Goal: Task Accomplishment & Management: Use online tool/utility

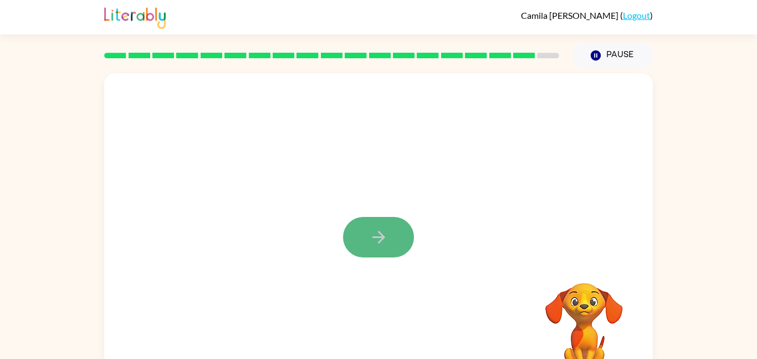
click at [377, 228] on icon "button" at bounding box center [378, 236] width 19 height 19
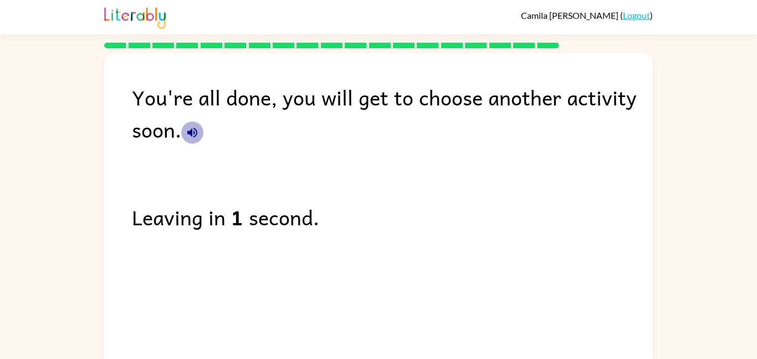
click at [195, 132] on icon "button" at bounding box center [192, 132] width 13 height 13
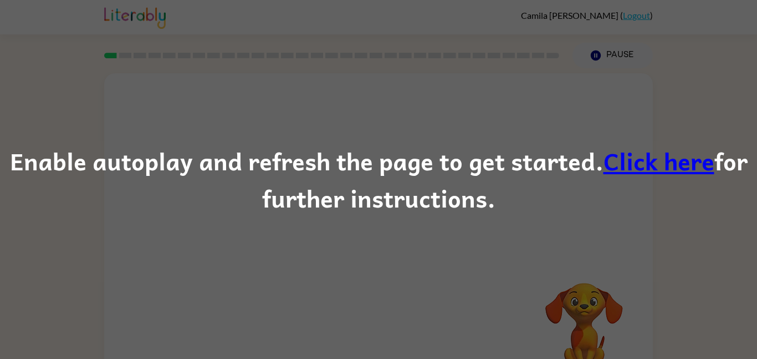
click at [665, 166] on link "Click here" at bounding box center [659, 160] width 111 height 37
click at [570, 97] on div "Enable autoplay and refresh the page to get started. Click here for further ins…" at bounding box center [378, 179] width 757 height 359
click at [308, 206] on div "Enable autoplay and refresh the page to get started. Click here for further ins…" at bounding box center [378, 179] width 757 height 75
click at [311, 209] on div "Enable autoplay and refresh the page to get started. Click here for further ins…" at bounding box center [378, 179] width 757 height 75
click at [700, 166] on link "Click here" at bounding box center [659, 160] width 111 height 37
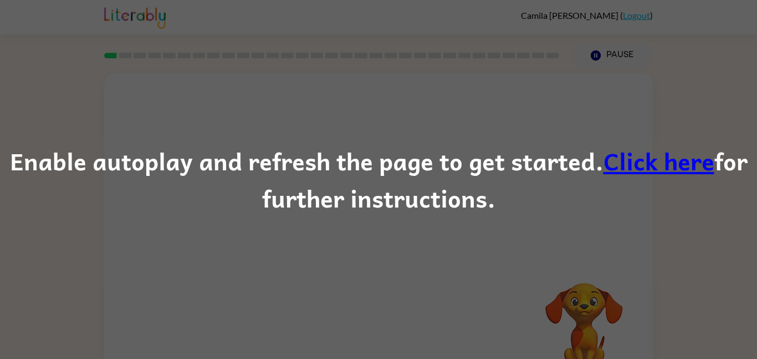
click at [657, 166] on link "Click here" at bounding box center [659, 160] width 111 height 37
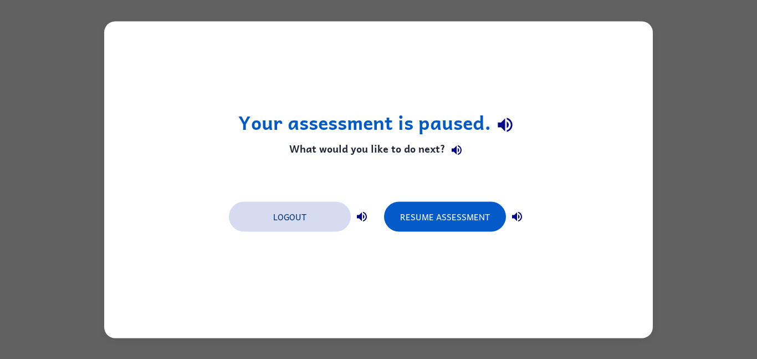
click at [336, 217] on button "Logout" at bounding box center [290, 216] width 122 height 30
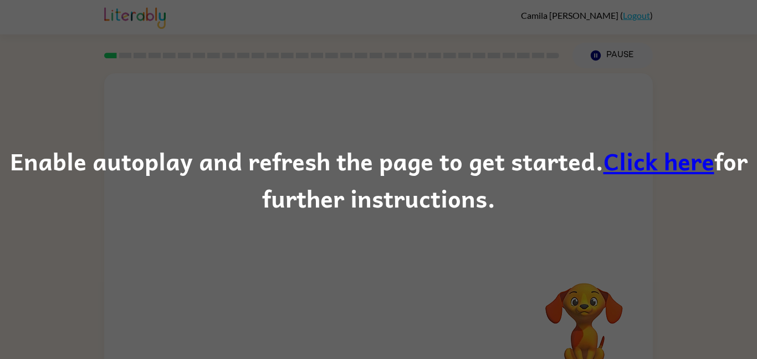
click at [641, 159] on link "Click here" at bounding box center [659, 160] width 111 height 37
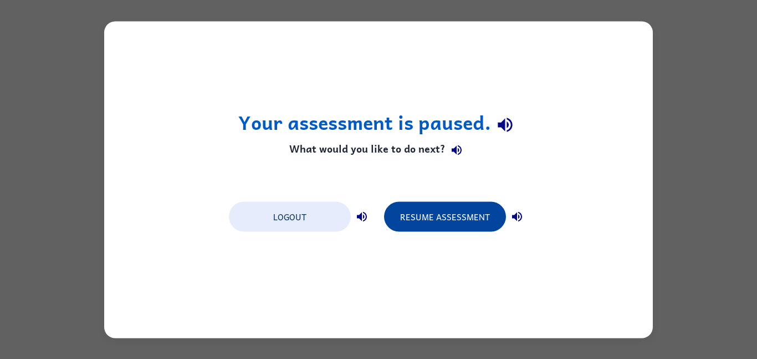
click at [434, 210] on button "Resume Assessment" at bounding box center [445, 216] width 122 height 30
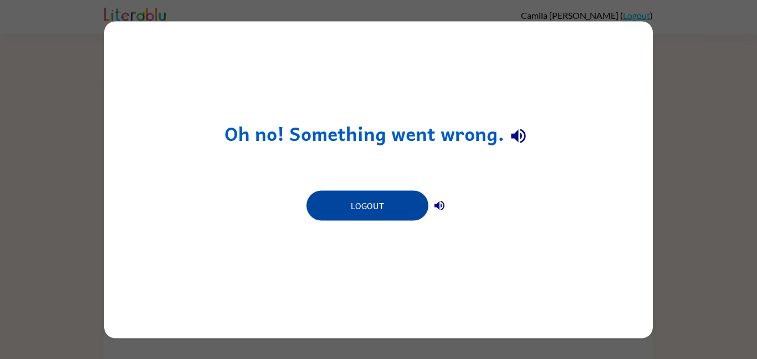
click at [386, 202] on button "Logout" at bounding box center [368, 205] width 122 height 30
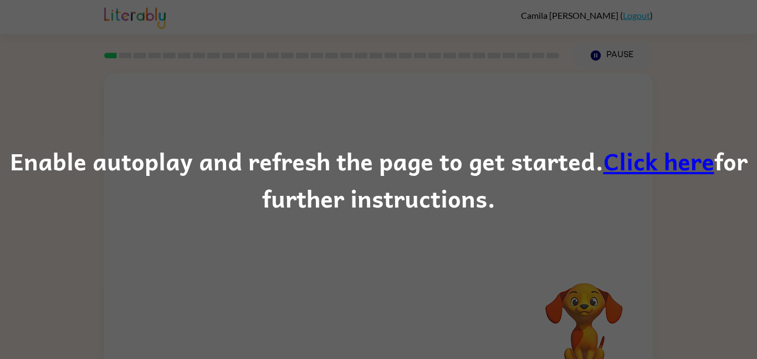
click at [653, 161] on link "Click here" at bounding box center [659, 160] width 111 height 37
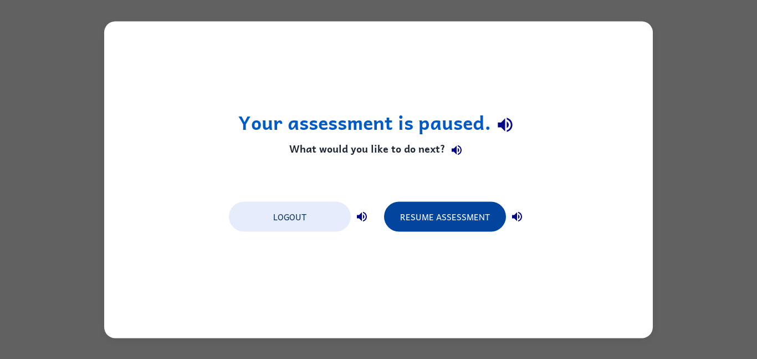
click at [456, 217] on button "Resume Assessment" at bounding box center [445, 216] width 122 height 30
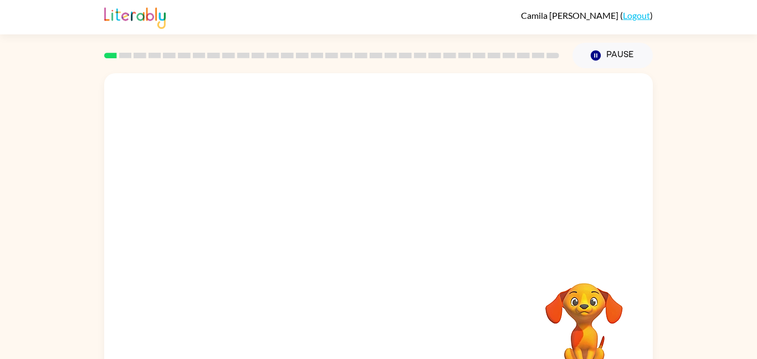
click at [753, 104] on div "Your browser must support playing .mp4 files to use Literably. Please try using…" at bounding box center [378, 228] width 757 height 321
click at [383, 251] on button "button" at bounding box center [378, 237] width 71 height 40
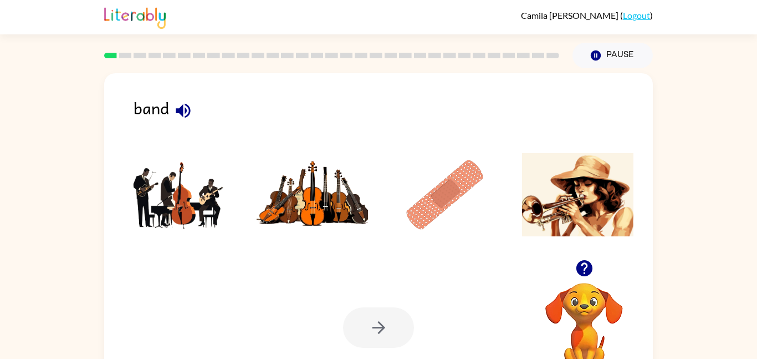
click at [185, 111] on icon "button" at bounding box center [183, 110] width 14 height 14
click at [189, 211] on img at bounding box center [180, 194] width 112 height 83
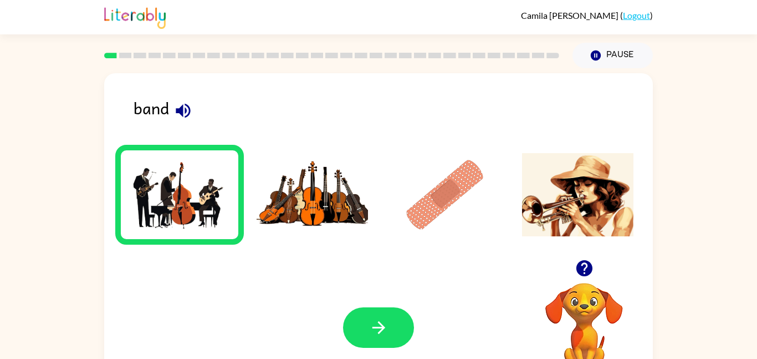
click at [371, 280] on div "Your browser must support playing .mp4 files to use Literably. Please try using…" at bounding box center [378, 327] width 549 height 125
click at [389, 319] on button "button" at bounding box center [378, 327] width 71 height 40
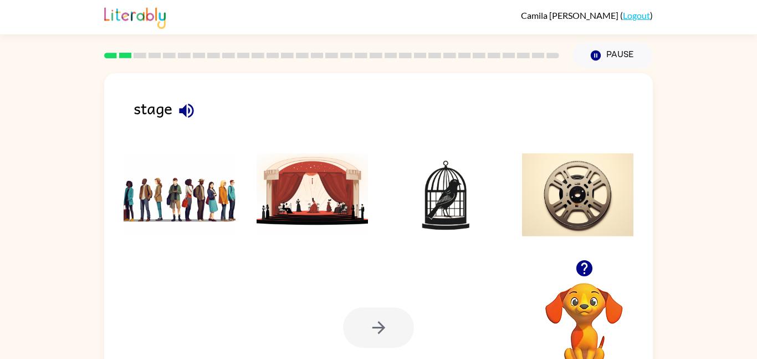
click at [307, 221] on img at bounding box center [313, 194] width 112 height 83
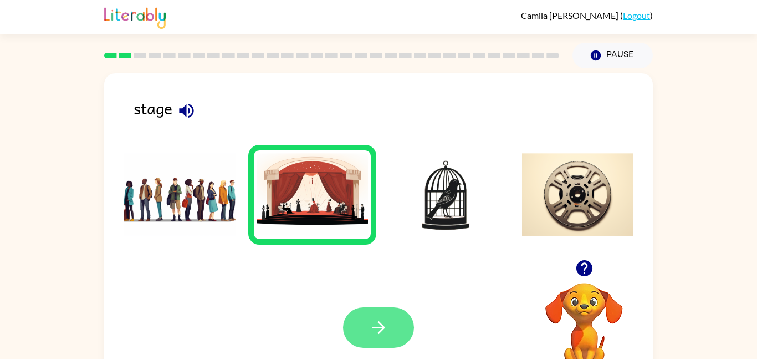
click at [369, 318] on icon "button" at bounding box center [378, 327] width 19 height 19
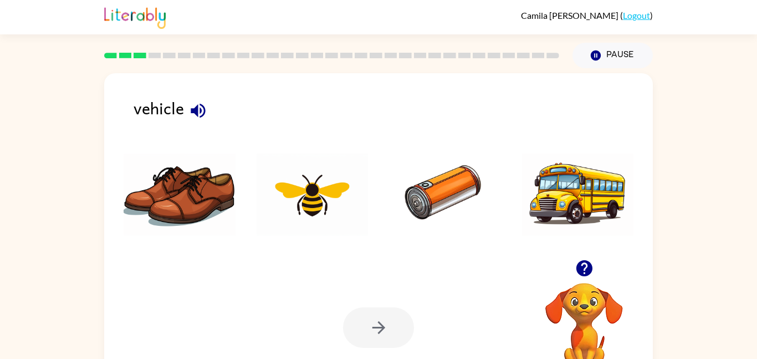
click at [197, 113] on icon "button" at bounding box center [198, 110] width 14 height 14
click at [609, 184] on img at bounding box center [578, 194] width 112 height 83
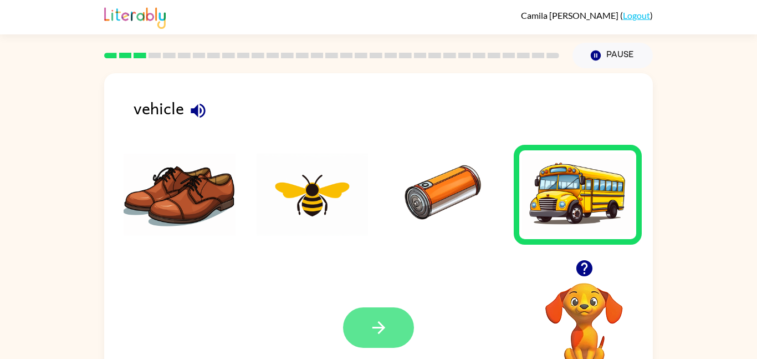
click at [376, 322] on icon "button" at bounding box center [378, 327] width 19 height 19
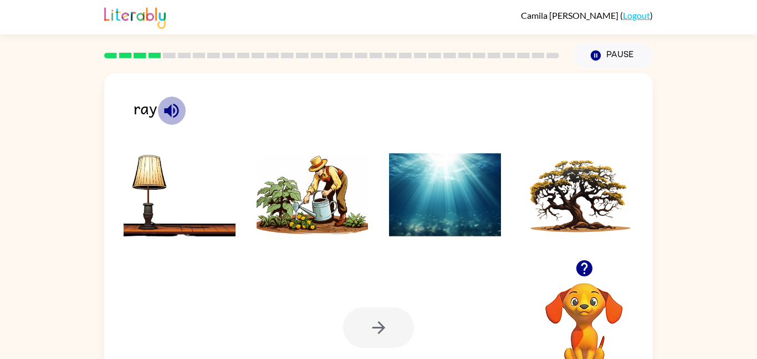
click at [173, 111] on icon "button" at bounding box center [171, 110] width 14 height 14
click at [280, 206] on img at bounding box center [313, 194] width 112 height 83
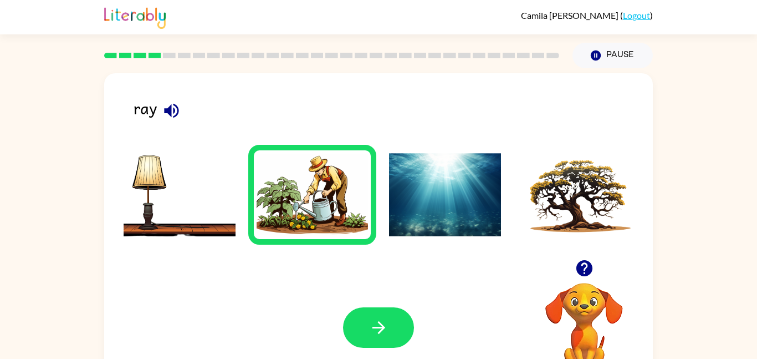
click at [392, 348] on div at bounding box center [378, 327] width 71 height 40
click at [381, 320] on icon "button" at bounding box center [378, 327] width 19 height 19
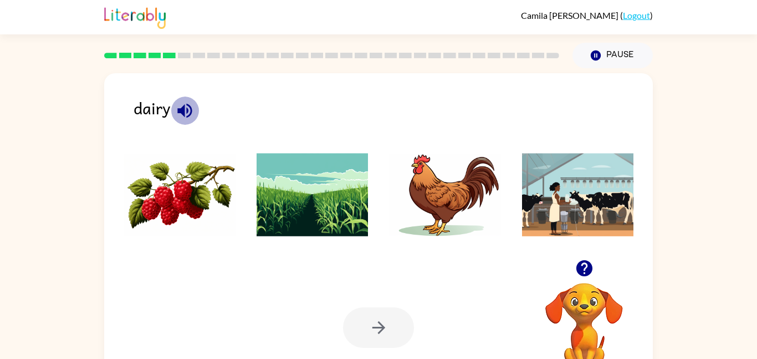
click at [183, 115] on icon "button" at bounding box center [184, 110] width 14 height 14
click at [216, 203] on img at bounding box center [180, 194] width 112 height 83
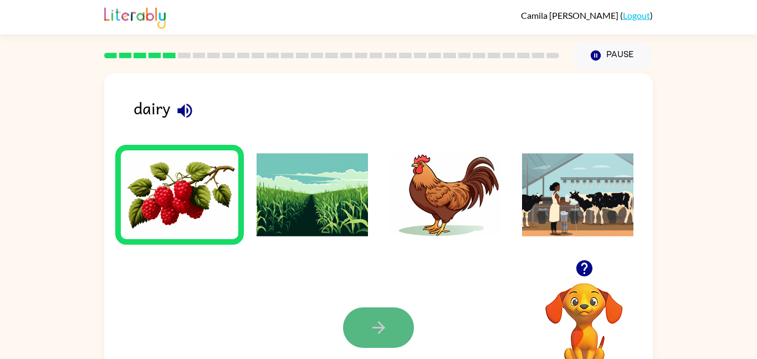
click at [382, 316] on button "button" at bounding box center [378, 327] width 71 height 40
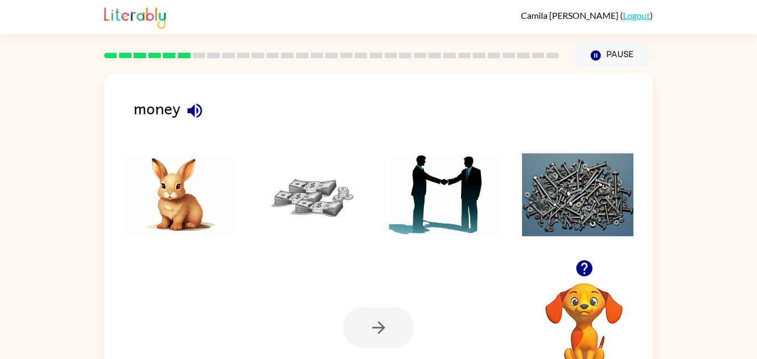
click at [303, 199] on img at bounding box center [313, 194] width 112 height 83
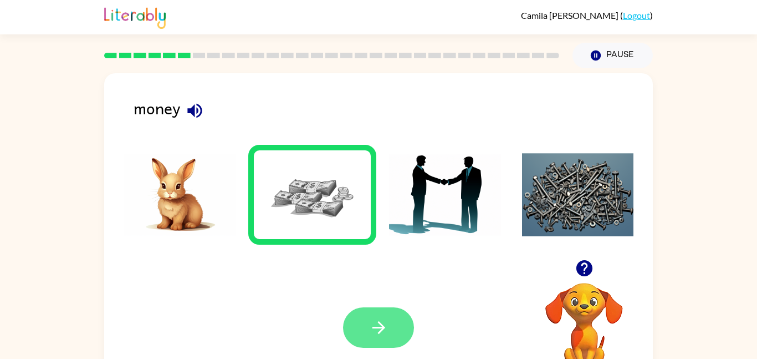
click at [395, 344] on button "button" at bounding box center [378, 327] width 71 height 40
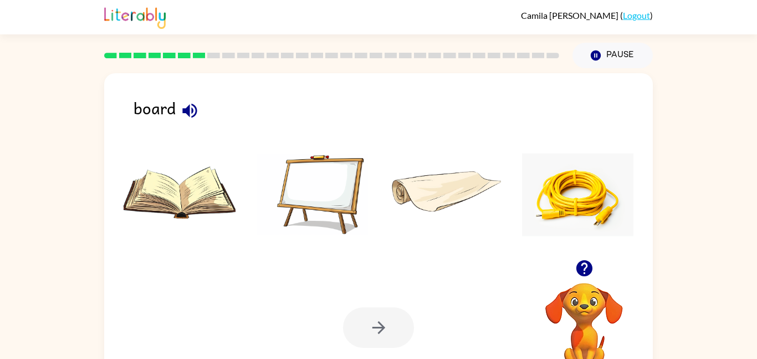
click at [339, 170] on img at bounding box center [313, 194] width 112 height 83
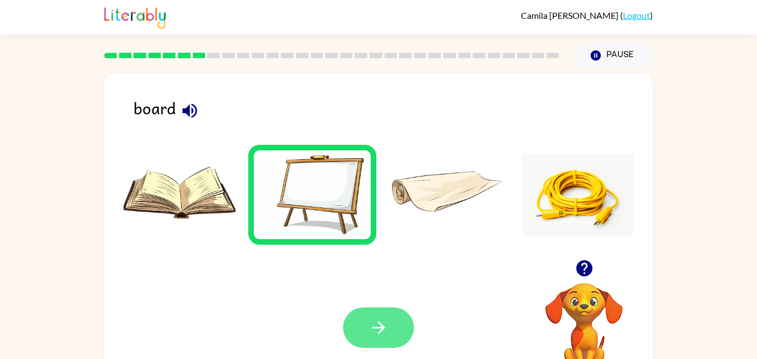
click at [387, 325] on icon "button" at bounding box center [378, 327] width 19 height 19
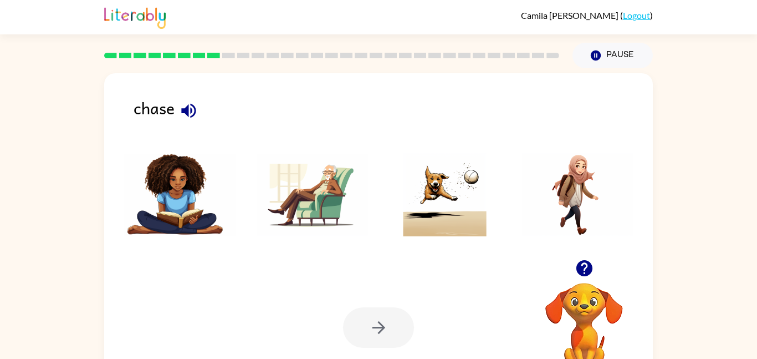
click at [445, 200] on img at bounding box center [445, 194] width 112 height 83
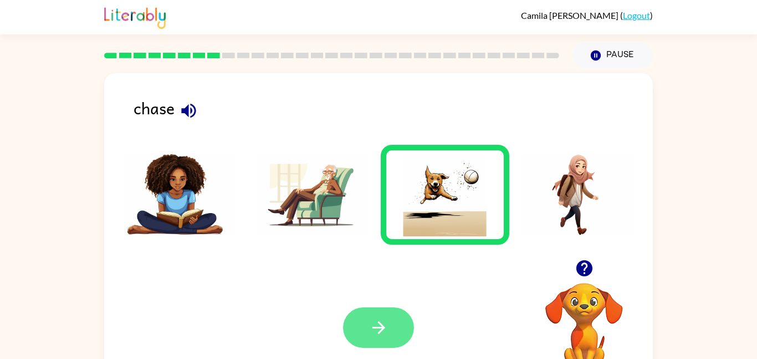
click at [394, 335] on button "button" at bounding box center [378, 327] width 71 height 40
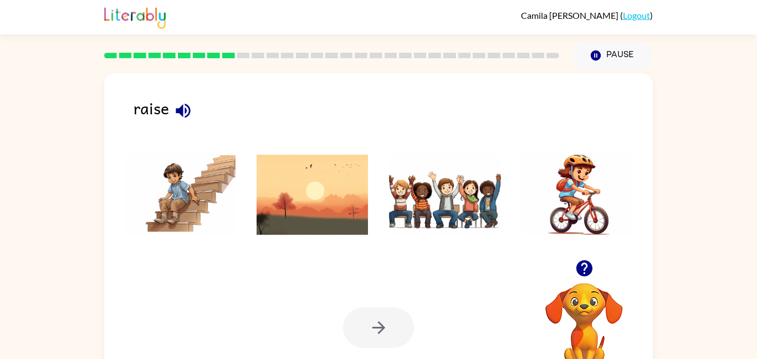
click at [449, 211] on img at bounding box center [445, 194] width 112 height 83
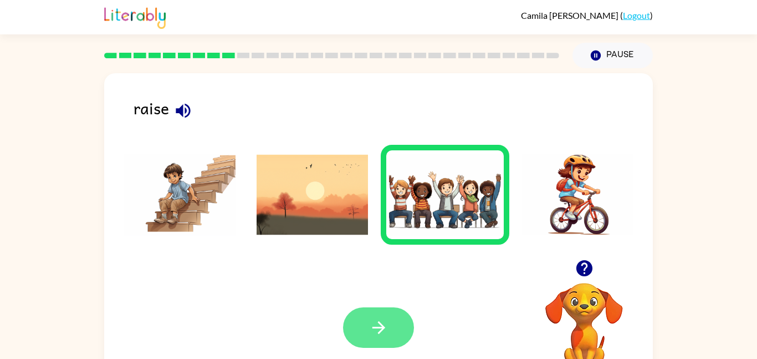
click at [370, 330] on icon "button" at bounding box center [378, 327] width 19 height 19
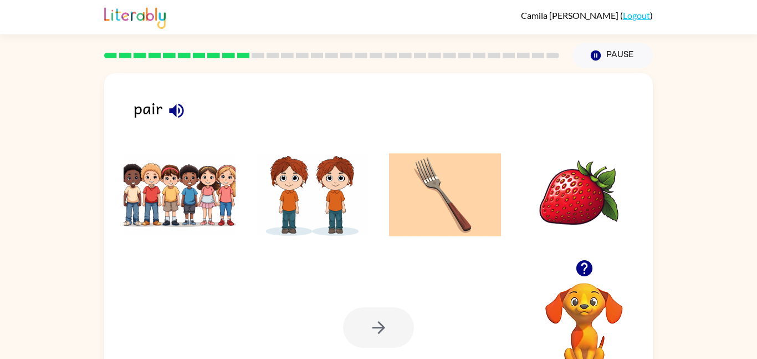
click at [334, 198] on img at bounding box center [313, 194] width 112 height 83
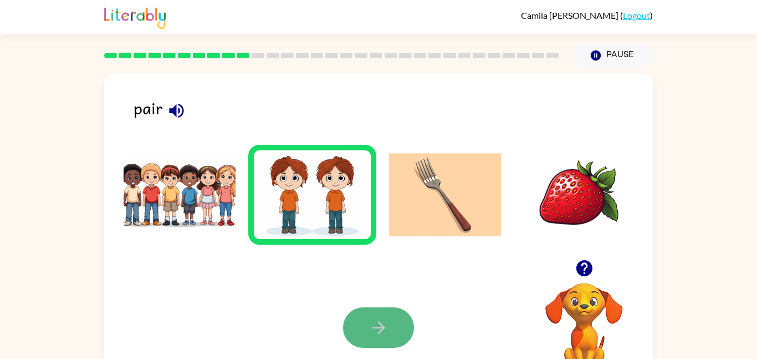
click at [371, 336] on icon "button" at bounding box center [378, 327] width 19 height 19
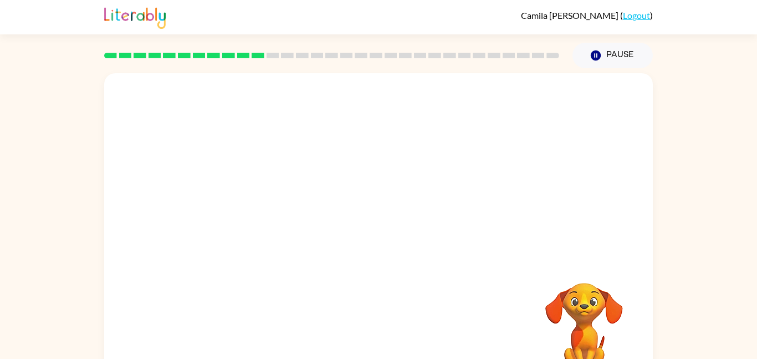
click at [514, 99] on video "Your browser must support playing .mp4 files to use Literably. Please try using…" at bounding box center [378, 166] width 549 height 186
click at [394, 232] on button "button" at bounding box center [378, 237] width 71 height 40
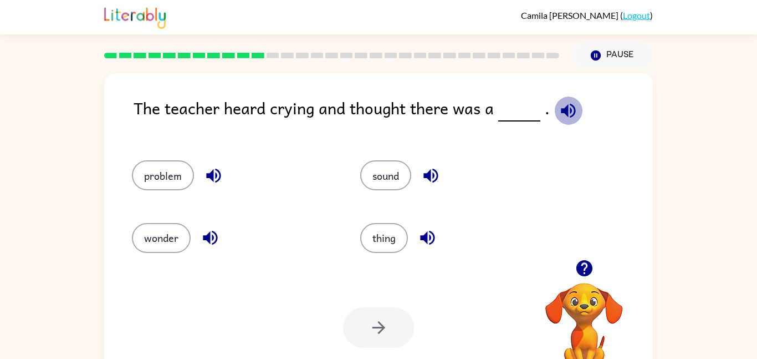
click at [561, 108] on icon "button" at bounding box center [568, 110] width 14 height 14
click at [215, 187] on button "button" at bounding box center [214, 175] width 28 height 28
click at [215, 233] on icon "button" at bounding box center [210, 238] width 14 height 14
click at [155, 169] on button "problem" at bounding box center [163, 175] width 62 height 30
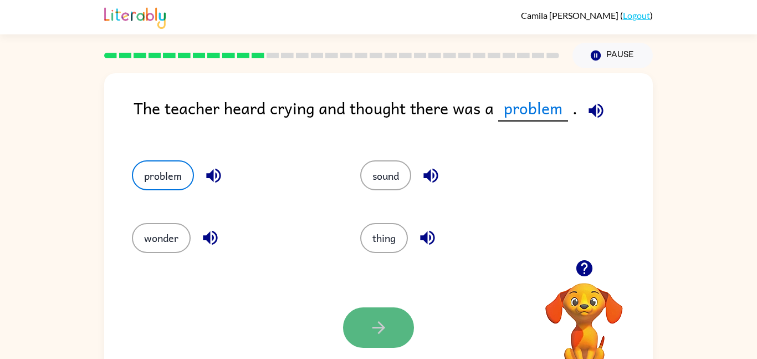
click at [383, 319] on icon "button" at bounding box center [378, 327] width 19 height 19
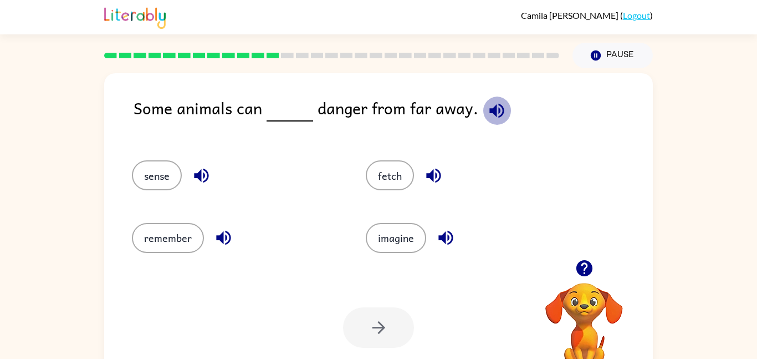
click at [496, 112] on icon "button" at bounding box center [496, 110] width 19 height 19
click at [198, 175] on icon "button" at bounding box center [201, 176] width 14 height 14
click at [227, 219] on div "remember" at bounding box center [228, 233] width 234 height 62
click at [160, 181] on button "sense" at bounding box center [157, 175] width 50 height 30
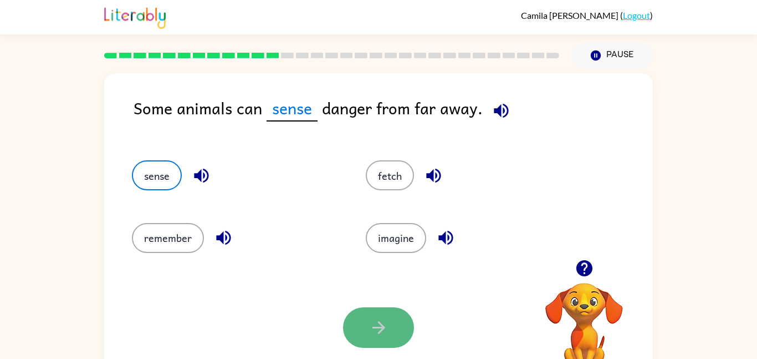
click at [376, 315] on button "button" at bounding box center [378, 327] width 71 height 40
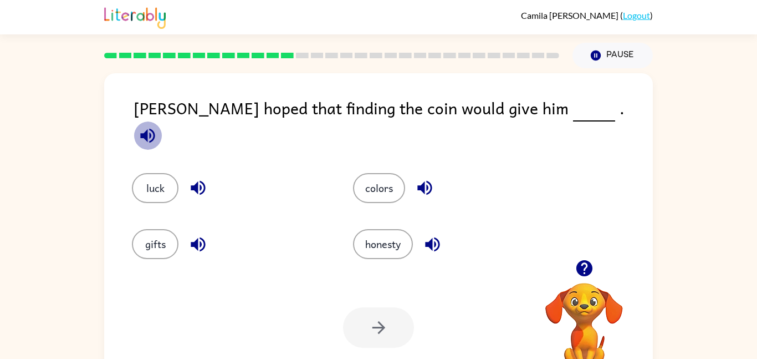
click at [157, 126] on icon "button" at bounding box center [147, 135] width 19 height 19
click at [423, 181] on icon "button" at bounding box center [424, 188] width 14 height 14
click at [436, 234] on icon "button" at bounding box center [432, 243] width 19 height 19
click at [187, 238] on button "button" at bounding box center [198, 244] width 28 height 28
click at [170, 181] on button "luck" at bounding box center [155, 188] width 47 height 30
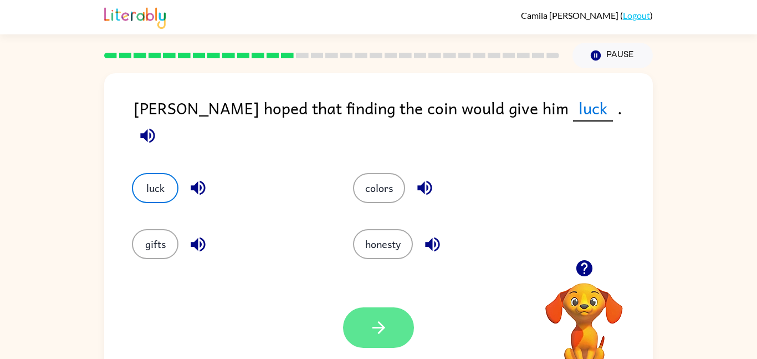
click at [408, 329] on button "button" at bounding box center [378, 327] width 71 height 40
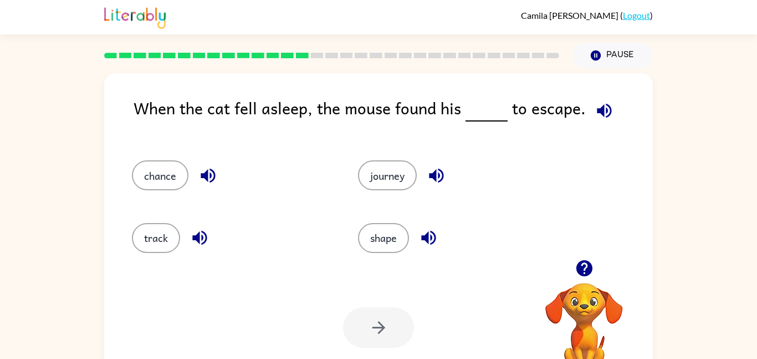
click at [429, 173] on icon "button" at bounding box center [436, 175] width 19 height 19
click at [201, 229] on icon "button" at bounding box center [199, 237] width 19 height 19
click at [209, 171] on icon "button" at bounding box center [207, 175] width 19 height 19
click at [420, 236] on icon "button" at bounding box center [428, 237] width 19 height 19
click at [145, 171] on button "chance" at bounding box center [160, 175] width 57 height 30
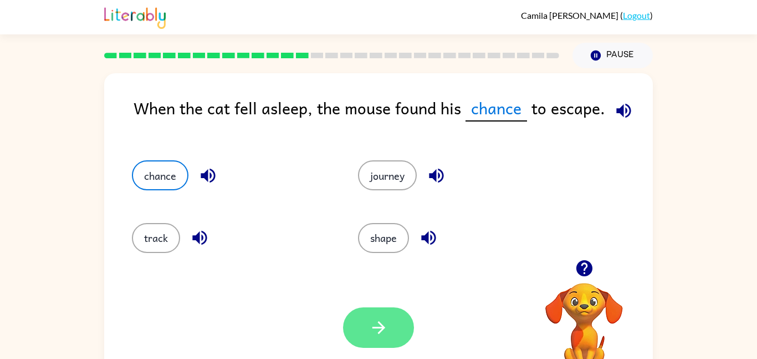
click at [372, 321] on icon "button" at bounding box center [378, 327] width 19 height 19
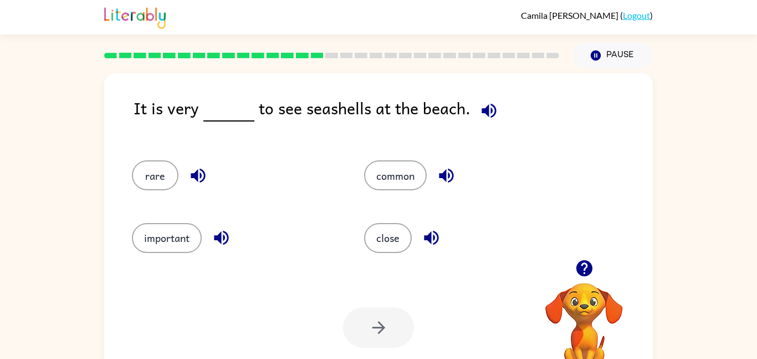
click at [484, 105] on icon "button" at bounding box center [488, 110] width 19 height 19
click at [175, 237] on button "important" at bounding box center [167, 238] width 70 height 30
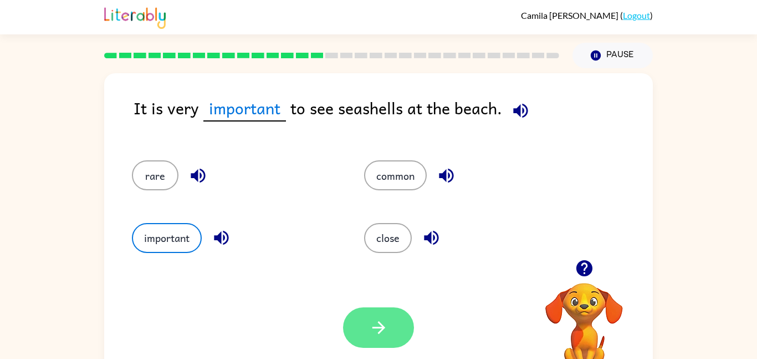
click at [397, 320] on button "button" at bounding box center [378, 327] width 71 height 40
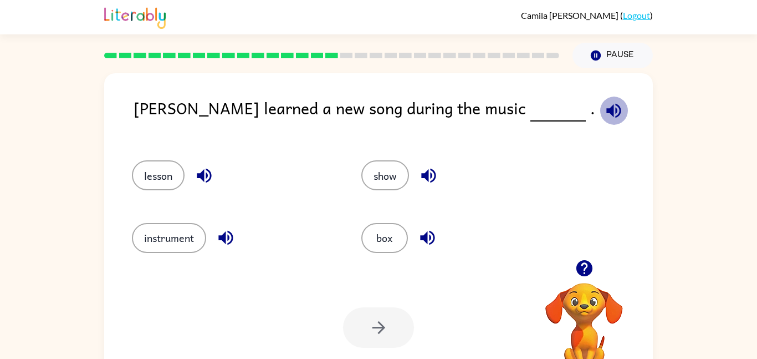
click at [606, 111] on icon "button" at bounding box center [613, 110] width 14 height 14
click at [209, 177] on icon "button" at bounding box center [204, 175] width 19 height 19
click at [230, 238] on icon "button" at bounding box center [225, 238] width 14 height 14
click at [144, 182] on button "lesson" at bounding box center [158, 175] width 53 height 30
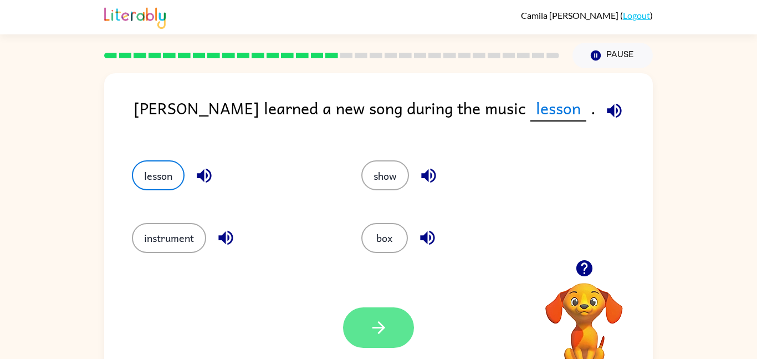
click at [382, 334] on icon "button" at bounding box center [378, 327] width 19 height 19
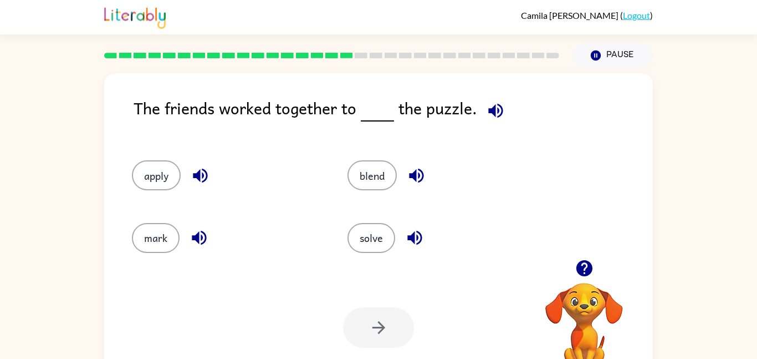
click at [486, 112] on icon "button" at bounding box center [495, 110] width 19 height 19
click at [199, 177] on icon "button" at bounding box center [200, 176] width 14 height 14
click at [412, 172] on icon "button" at bounding box center [416, 175] width 19 height 19
click at [417, 238] on icon "button" at bounding box center [414, 237] width 19 height 19
click at [193, 233] on icon "button" at bounding box center [199, 237] width 19 height 19
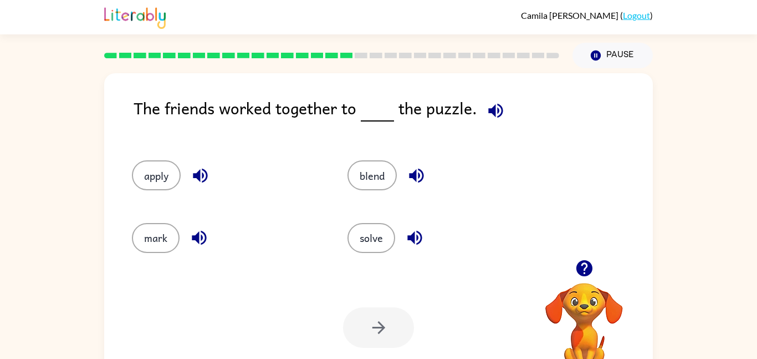
click at [196, 176] on icon "button" at bounding box center [200, 176] width 14 height 14
click at [494, 110] on icon "button" at bounding box center [495, 110] width 19 height 19
click at [372, 247] on button "solve" at bounding box center [372, 238] width 48 height 30
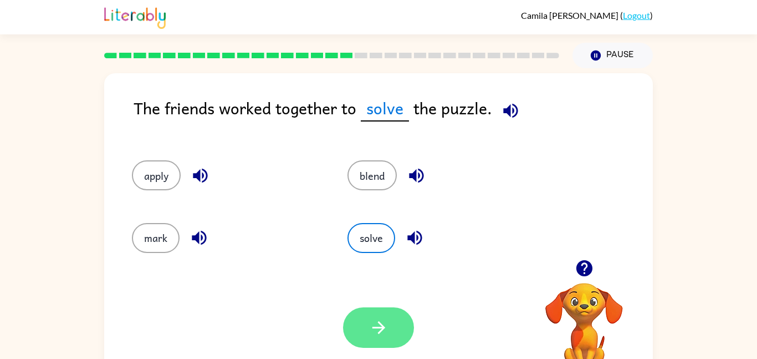
click at [395, 325] on button "button" at bounding box center [378, 327] width 71 height 40
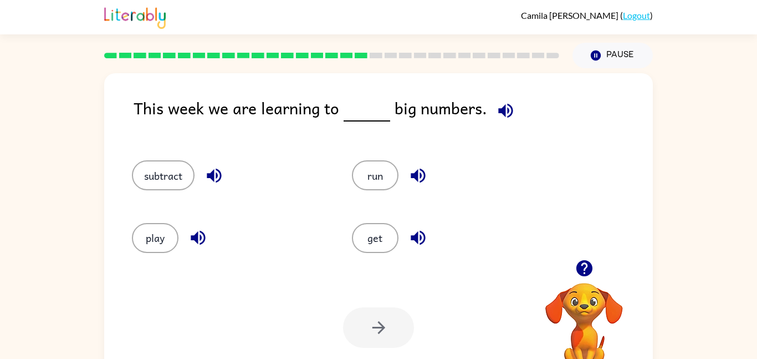
click at [503, 110] on icon "button" at bounding box center [505, 110] width 19 height 19
click at [417, 177] on icon "button" at bounding box center [418, 176] width 14 height 14
click at [171, 180] on button "subtract" at bounding box center [163, 175] width 63 height 30
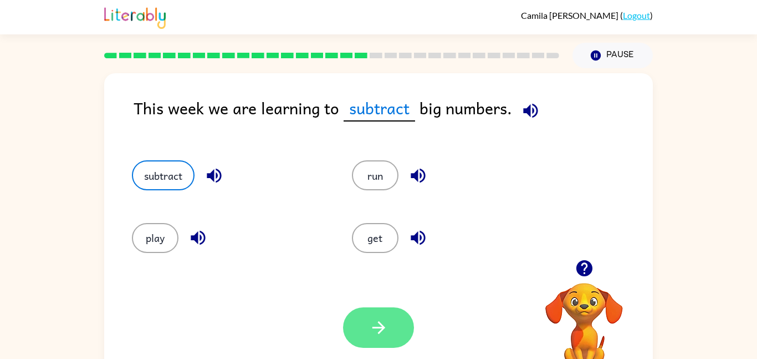
click at [373, 331] on icon "button" at bounding box center [378, 327] width 19 height 19
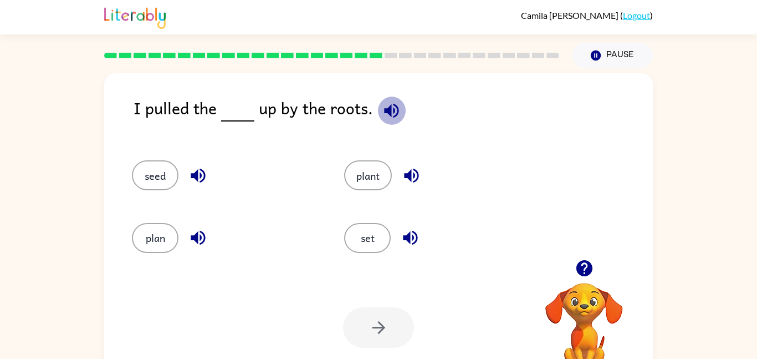
click at [386, 114] on icon "button" at bounding box center [391, 110] width 14 height 14
click at [372, 176] on button "plant" at bounding box center [368, 175] width 48 height 30
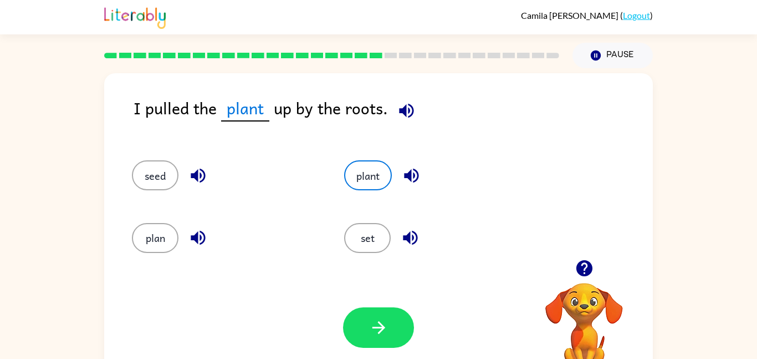
click at [423, 174] on button "button" at bounding box center [411, 175] width 28 height 28
click at [406, 240] on icon "button" at bounding box center [410, 237] width 19 height 19
click at [387, 319] on icon "button" at bounding box center [378, 327] width 19 height 19
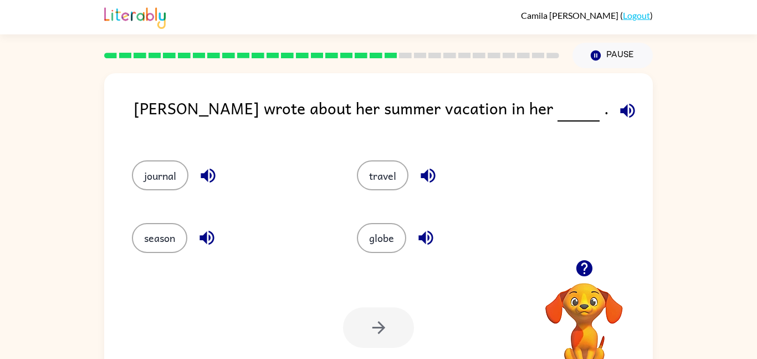
click at [614, 121] on button "button" at bounding box center [628, 110] width 28 height 28
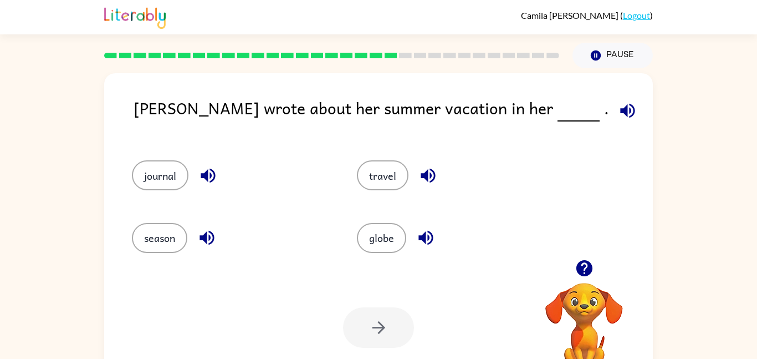
click at [618, 105] on icon "button" at bounding box center [627, 110] width 19 height 19
click at [559, 203] on div "globe" at bounding box center [448, 233] width 225 height 62
click at [431, 174] on icon "button" at bounding box center [428, 176] width 14 height 14
click at [430, 235] on icon "button" at bounding box center [425, 237] width 19 height 19
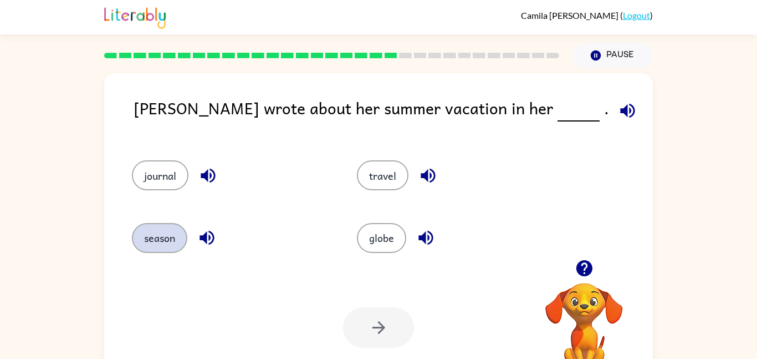
click at [161, 233] on button "season" at bounding box center [159, 238] width 55 height 30
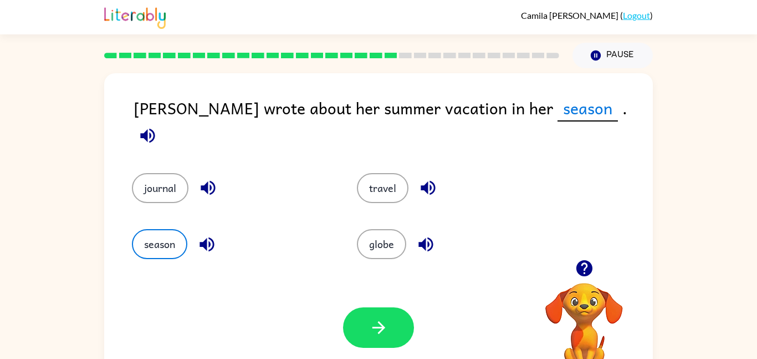
click at [198, 241] on icon "button" at bounding box center [206, 243] width 19 height 19
click at [375, 330] on icon "button" at bounding box center [378, 327] width 19 height 19
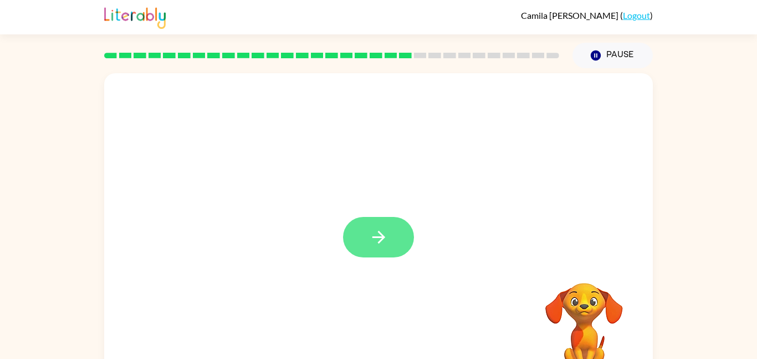
click at [383, 245] on icon "button" at bounding box center [378, 236] width 19 height 19
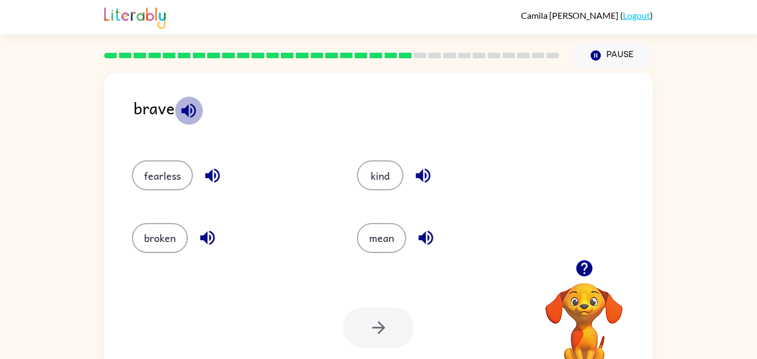
click at [183, 108] on icon "button" at bounding box center [188, 110] width 19 height 19
click at [203, 173] on icon "button" at bounding box center [212, 175] width 19 height 19
click at [214, 239] on icon "button" at bounding box center [207, 238] width 14 height 14
click at [420, 182] on icon "button" at bounding box center [423, 175] width 19 height 19
click at [431, 243] on icon "button" at bounding box center [425, 237] width 19 height 19
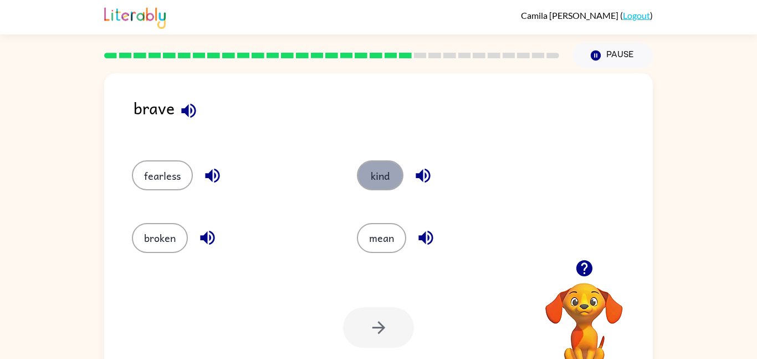
click at [385, 185] on button "kind" at bounding box center [380, 175] width 47 height 30
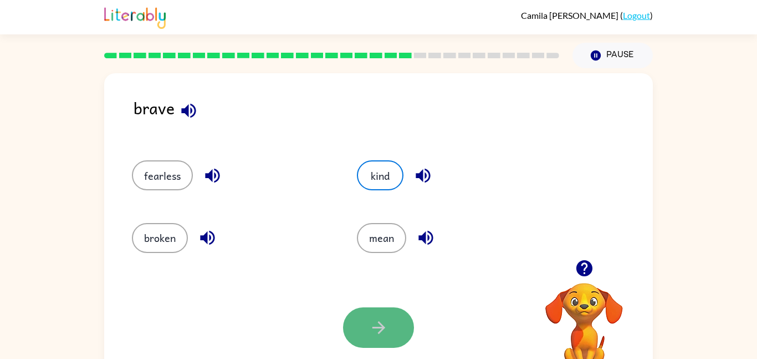
click at [386, 321] on icon "button" at bounding box center [378, 327] width 19 height 19
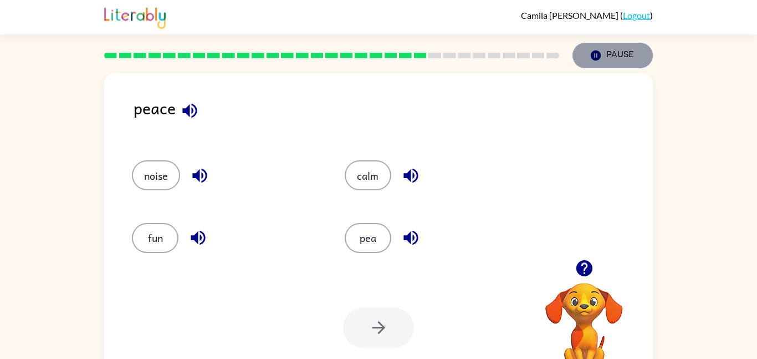
click at [613, 59] on button "Pause Pause" at bounding box center [613, 55] width 80 height 25
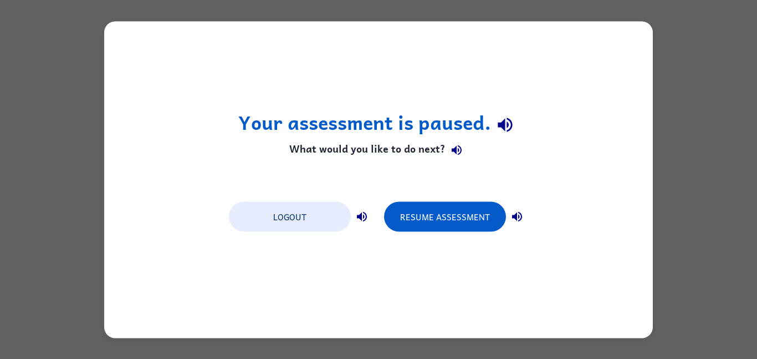
click at [592, 85] on div "Your assessment is paused. What would you like to do next? Logout Resume Assess…" at bounding box center [378, 179] width 549 height 317
click at [282, 224] on button "Logout" at bounding box center [290, 216] width 122 height 30
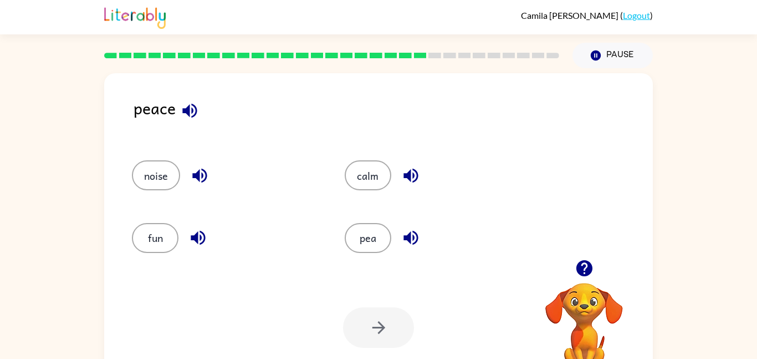
click at [749, 114] on div "peace noise calm fun pea Your browser must support playing .mp4 files to use Li…" at bounding box center [378, 228] width 757 height 321
click at [188, 123] on button "button" at bounding box center [190, 110] width 28 height 28
click at [202, 172] on icon "button" at bounding box center [199, 175] width 19 height 19
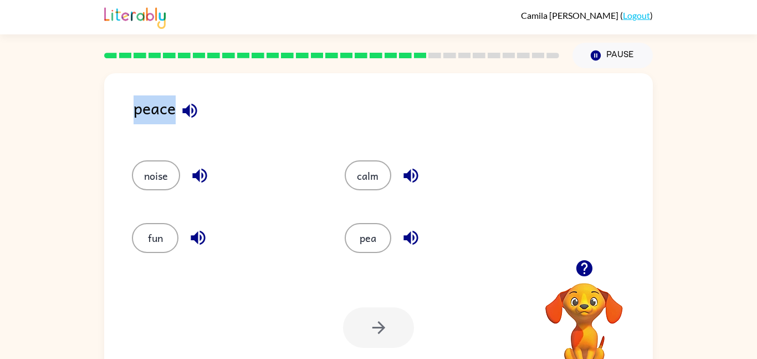
click at [197, 232] on icon "button" at bounding box center [198, 238] width 14 height 14
click at [412, 172] on icon "button" at bounding box center [411, 176] width 14 height 14
click at [407, 243] on icon "button" at bounding box center [410, 237] width 19 height 19
click at [381, 240] on button "pea" at bounding box center [368, 238] width 47 height 30
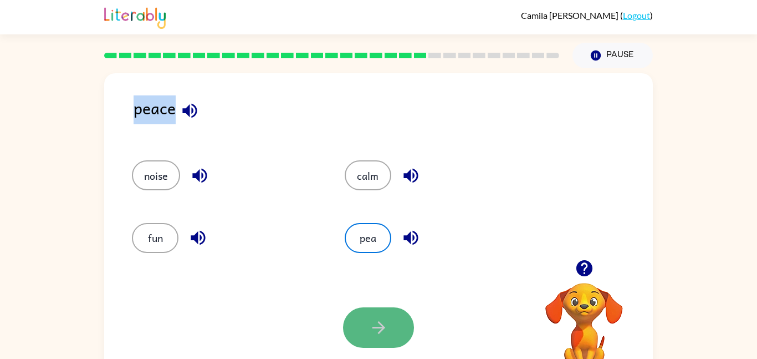
click at [391, 323] on button "button" at bounding box center [378, 327] width 71 height 40
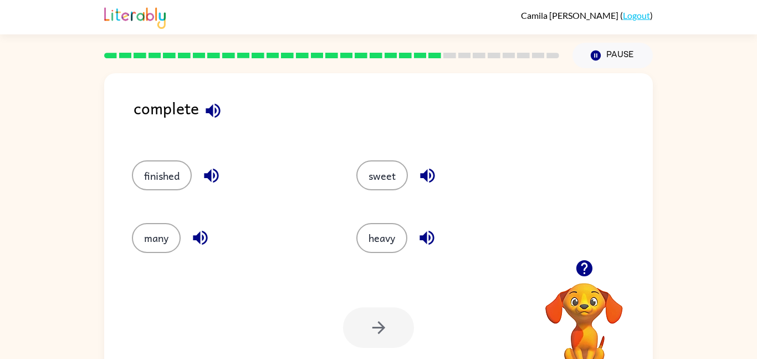
click at [211, 108] on icon "button" at bounding box center [213, 110] width 14 height 14
click at [173, 176] on button "finished" at bounding box center [162, 175] width 60 height 30
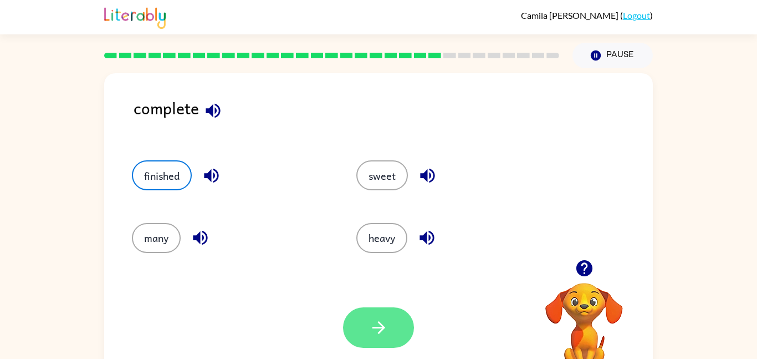
click at [379, 316] on button "button" at bounding box center [378, 327] width 71 height 40
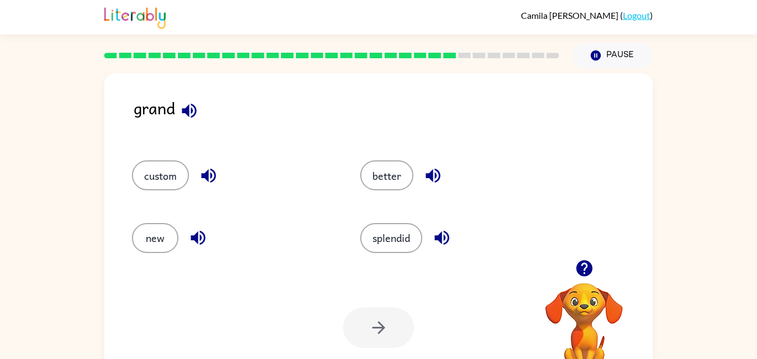
click at [193, 103] on icon "button" at bounding box center [189, 110] width 19 height 19
click at [202, 175] on icon "button" at bounding box center [208, 175] width 19 height 19
click at [200, 233] on icon "button" at bounding box center [197, 237] width 19 height 19
click at [442, 176] on icon "button" at bounding box center [432, 175] width 19 height 19
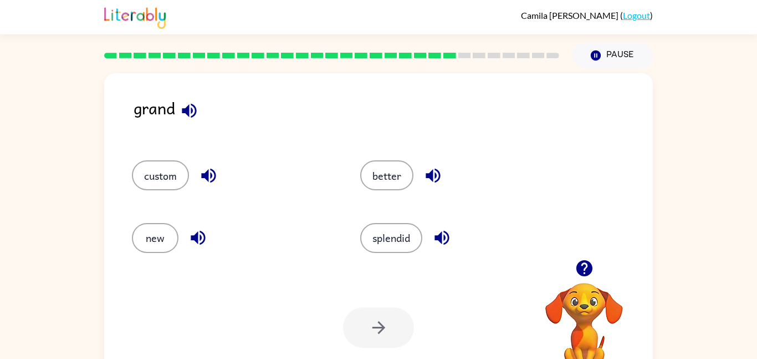
click at [439, 243] on icon "button" at bounding box center [441, 237] width 19 height 19
click at [401, 239] on button "splendid" at bounding box center [391, 238] width 62 height 30
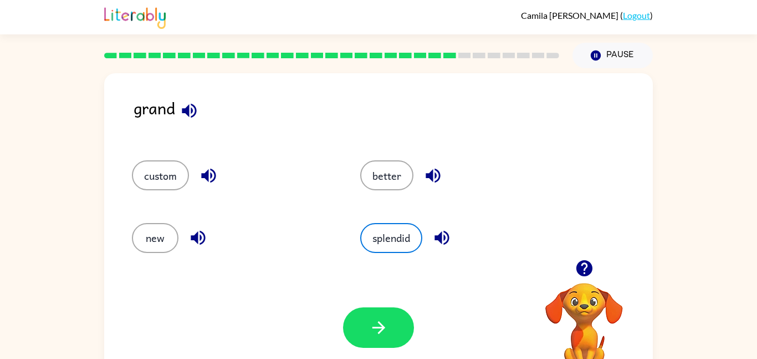
click at [381, 348] on div at bounding box center [378, 327] width 71 height 40
click at [379, 331] on icon "button" at bounding box center [378, 327] width 13 height 13
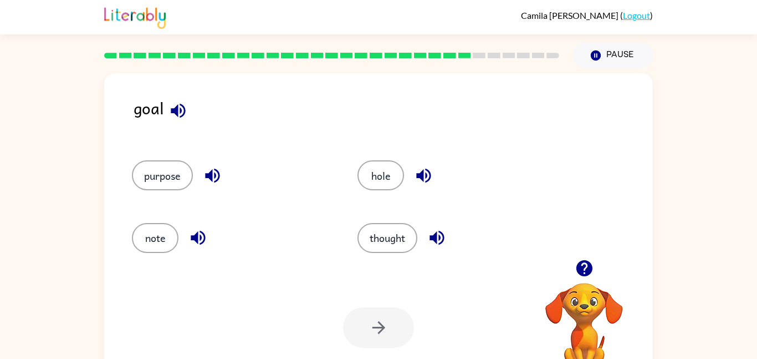
click at [174, 107] on icon "button" at bounding box center [178, 110] width 14 height 14
click at [212, 170] on icon "button" at bounding box center [212, 175] width 19 height 19
click at [201, 239] on icon "button" at bounding box center [197, 237] width 19 height 19
click at [428, 180] on icon "button" at bounding box center [423, 176] width 14 height 14
click at [441, 244] on icon "button" at bounding box center [437, 238] width 14 height 14
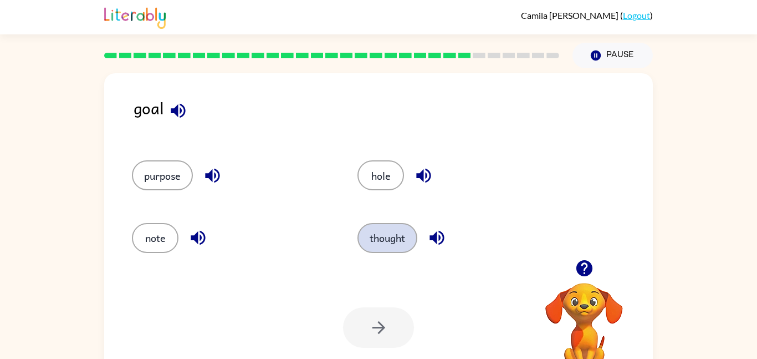
click at [385, 229] on button "thought" at bounding box center [388, 238] width 60 height 30
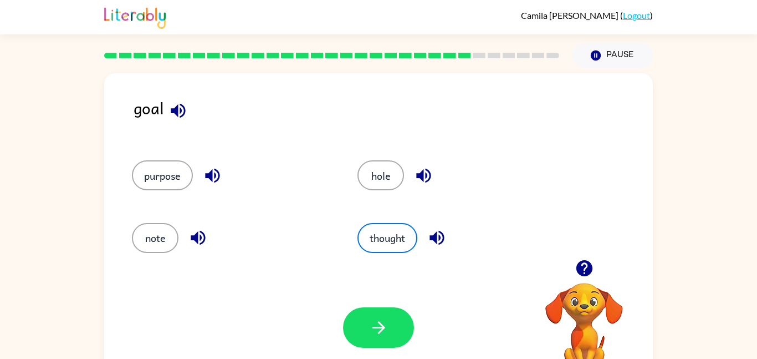
click at [399, 298] on div "Your browser must support playing .mp4 files to use Literably. Please try using…" at bounding box center [378, 327] width 549 height 125
click at [374, 314] on button "button" at bounding box center [378, 327] width 71 height 40
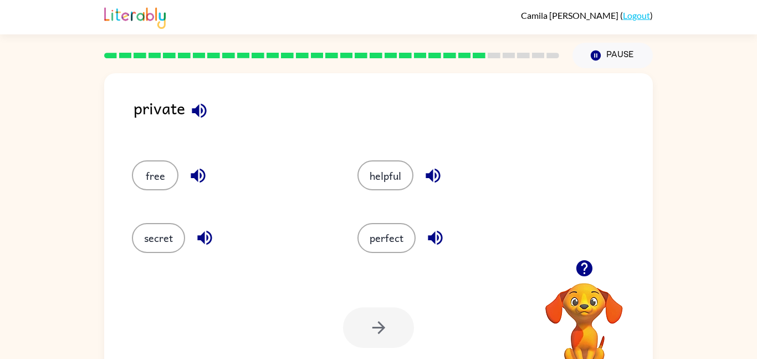
click at [204, 112] on icon "button" at bounding box center [199, 110] width 14 height 14
click at [200, 111] on icon "button" at bounding box center [199, 110] width 19 height 19
click at [191, 178] on icon "button" at bounding box center [197, 175] width 19 height 19
click at [196, 236] on icon "button" at bounding box center [204, 237] width 19 height 19
click at [440, 178] on icon "button" at bounding box center [432, 175] width 19 height 19
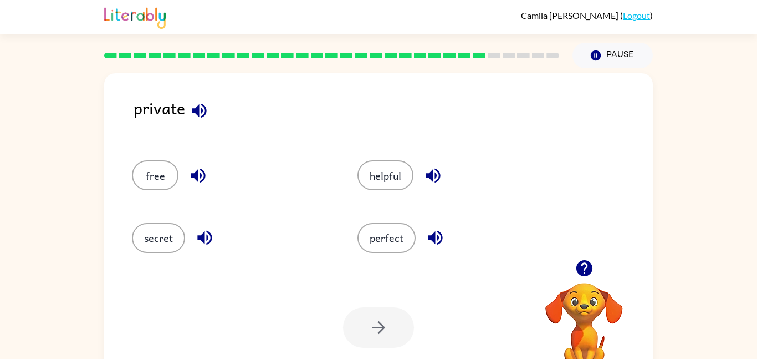
click at [440, 242] on icon "button" at bounding box center [435, 238] width 14 height 14
click at [155, 180] on button "free" at bounding box center [155, 175] width 47 height 30
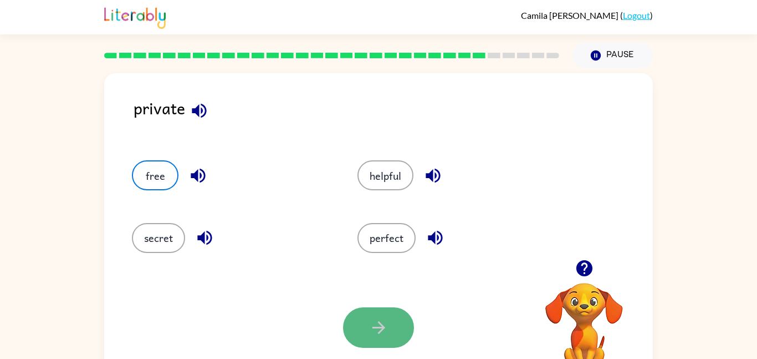
click at [357, 322] on button "button" at bounding box center [378, 327] width 71 height 40
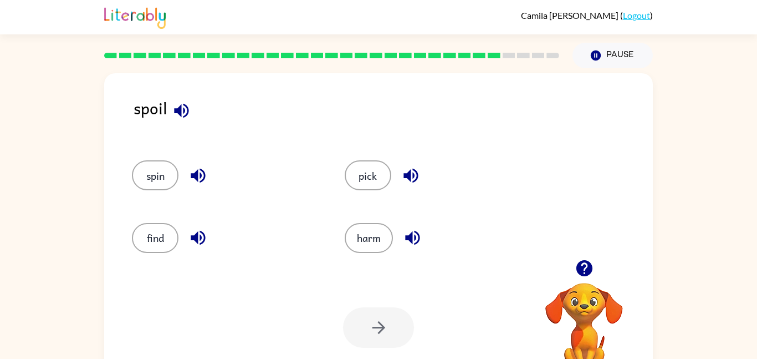
click at [176, 113] on icon "button" at bounding box center [181, 110] width 19 height 19
click at [197, 177] on icon "button" at bounding box center [198, 176] width 14 height 14
click at [197, 247] on button "button" at bounding box center [198, 237] width 28 height 28
click at [406, 172] on icon "button" at bounding box center [410, 175] width 19 height 19
click at [415, 247] on icon "button" at bounding box center [412, 237] width 19 height 19
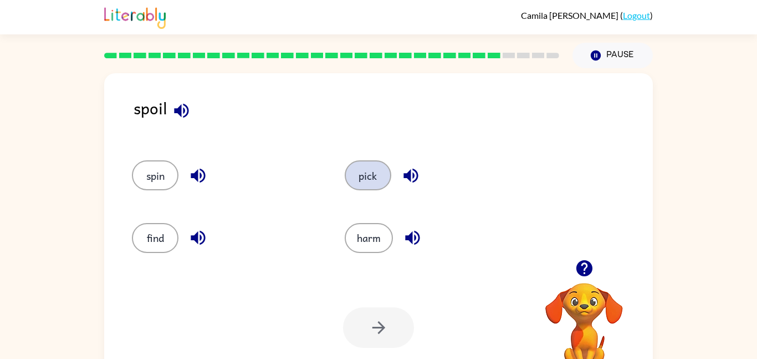
click at [374, 184] on button "pick" at bounding box center [368, 175] width 47 height 30
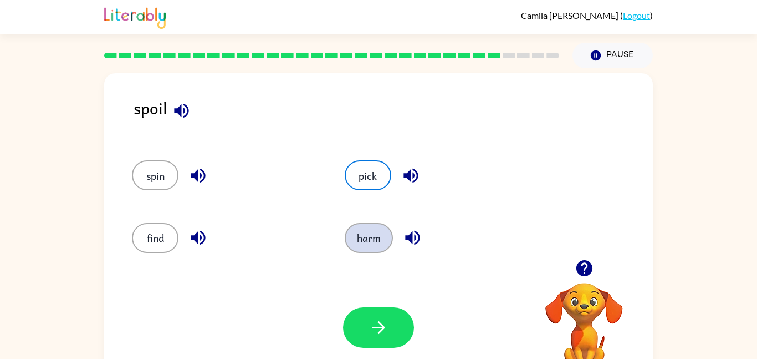
click at [375, 246] on button "harm" at bounding box center [369, 238] width 48 height 30
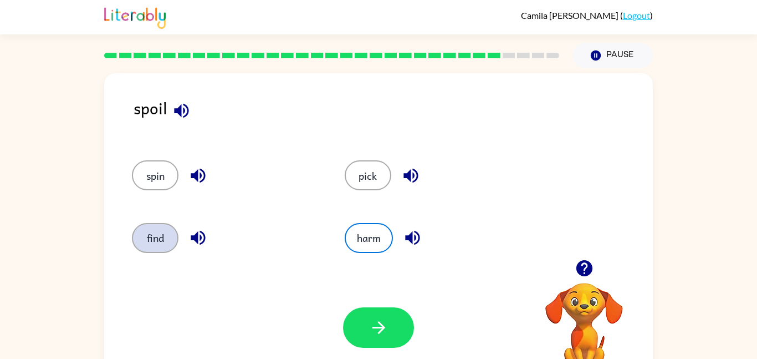
click at [172, 244] on button "find" at bounding box center [155, 238] width 47 height 30
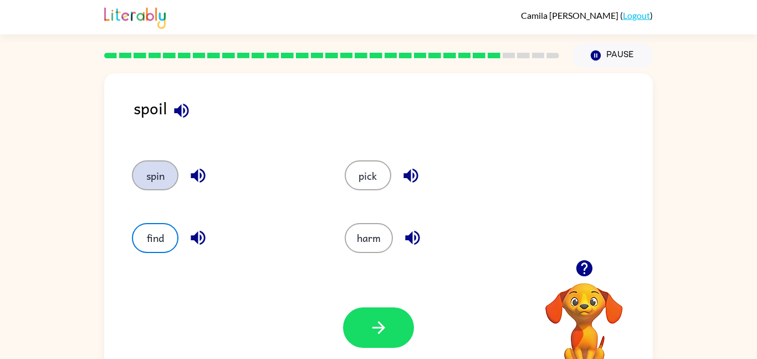
click at [147, 165] on button "spin" at bounding box center [155, 175] width 47 height 30
click at [395, 303] on div "Your browser must support playing .mp4 files to use Literably. Please try using…" at bounding box center [378, 327] width 549 height 125
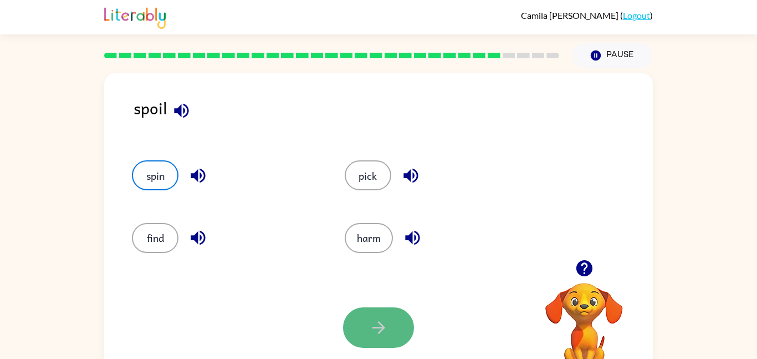
click at [392, 310] on button "button" at bounding box center [378, 327] width 71 height 40
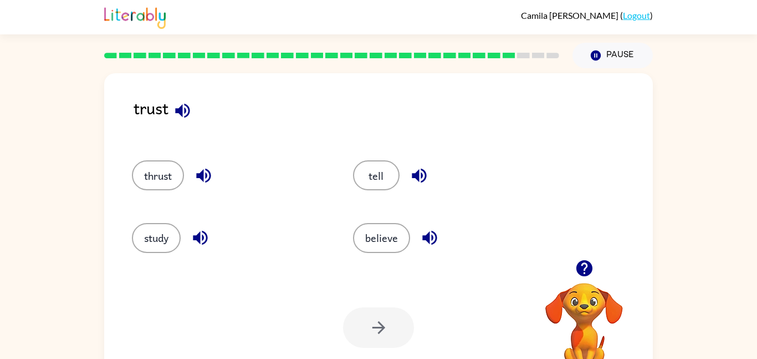
click at [181, 105] on icon "button" at bounding box center [182, 110] width 19 height 19
click at [197, 183] on icon "button" at bounding box center [203, 175] width 19 height 19
click at [204, 229] on icon "button" at bounding box center [200, 237] width 19 height 19
click at [425, 178] on icon "button" at bounding box center [419, 176] width 14 height 14
click at [389, 242] on button "believe" at bounding box center [381, 238] width 57 height 30
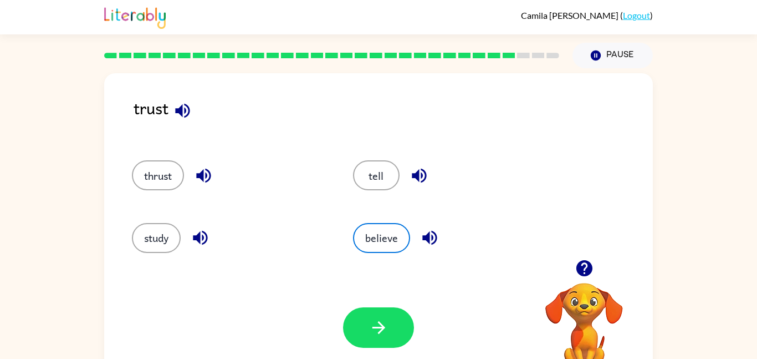
click at [422, 247] on button "button" at bounding box center [430, 237] width 28 height 28
click at [420, 231] on icon "button" at bounding box center [429, 237] width 19 height 19
click at [385, 333] on icon "button" at bounding box center [378, 327] width 19 height 19
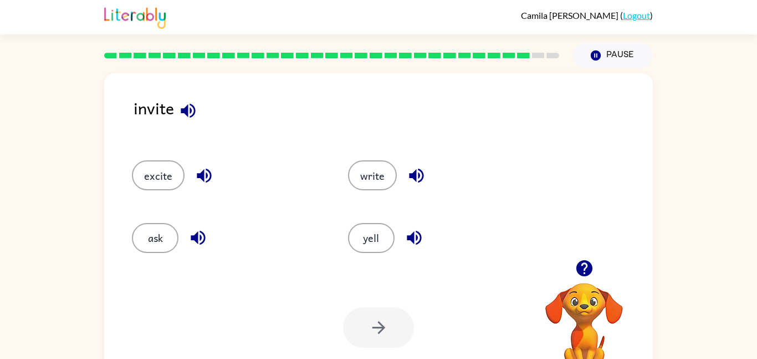
click at [181, 112] on icon "button" at bounding box center [188, 110] width 14 height 14
click at [201, 170] on icon "button" at bounding box center [204, 175] width 19 height 19
click at [198, 224] on button "button" at bounding box center [198, 237] width 28 height 28
click at [407, 170] on icon "button" at bounding box center [416, 175] width 19 height 19
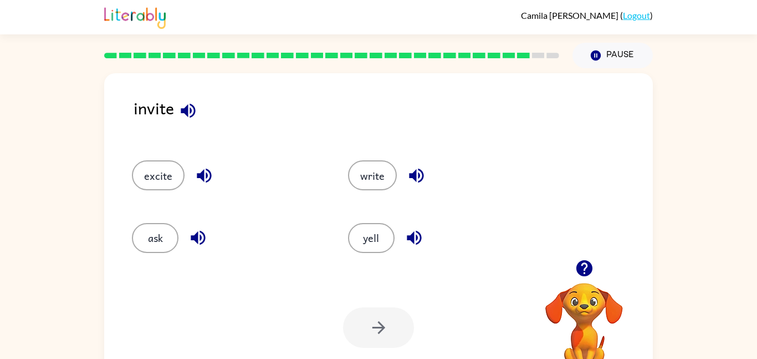
click at [407, 170] on icon "button" at bounding box center [416, 175] width 19 height 19
click at [409, 239] on icon "button" at bounding box center [414, 238] width 14 height 14
click at [409, 240] on icon "button" at bounding box center [414, 237] width 19 height 19
click at [182, 110] on icon "button" at bounding box center [188, 110] width 14 height 14
click at [204, 173] on icon "button" at bounding box center [204, 175] width 19 height 19
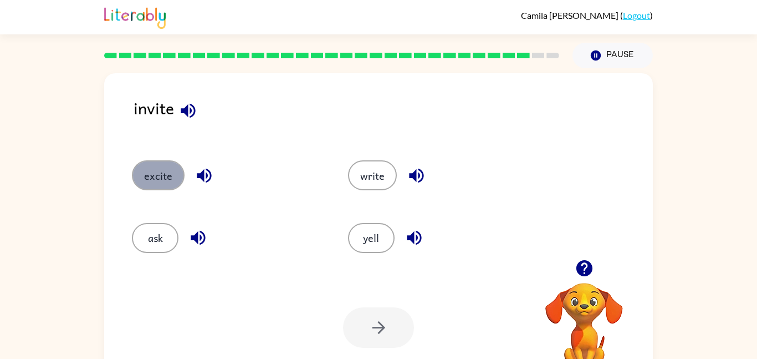
click at [135, 179] on button "excite" at bounding box center [158, 175] width 53 height 30
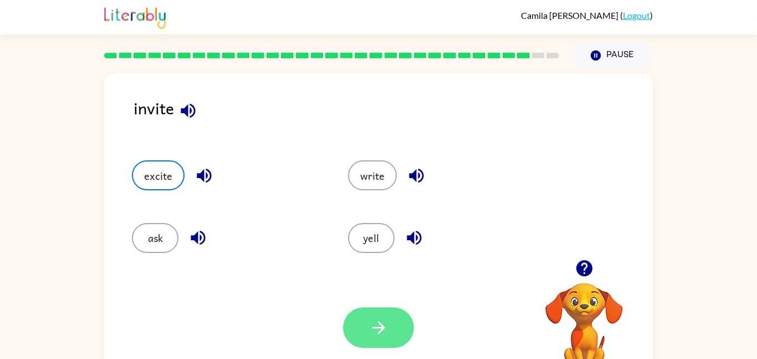
click at [394, 332] on button "button" at bounding box center [378, 327] width 71 height 40
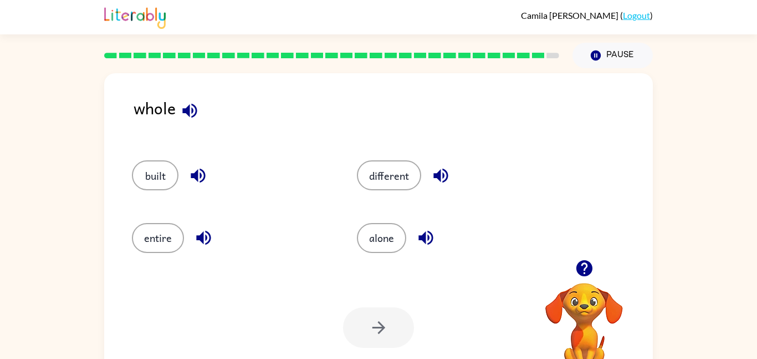
click at [180, 105] on icon "button" at bounding box center [189, 110] width 19 height 19
click at [184, 177] on button "button" at bounding box center [198, 175] width 28 height 28
click at [192, 233] on button "button" at bounding box center [204, 237] width 28 height 28
click at [443, 174] on icon "button" at bounding box center [440, 176] width 14 height 14
click at [425, 231] on icon "button" at bounding box center [425, 237] width 19 height 19
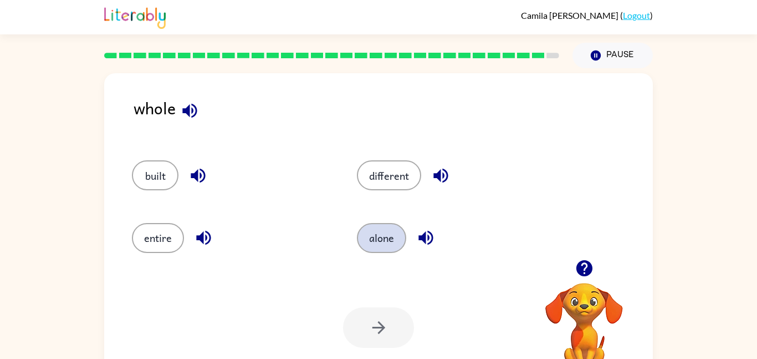
click at [385, 237] on button "alone" at bounding box center [381, 238] width 49 height 30
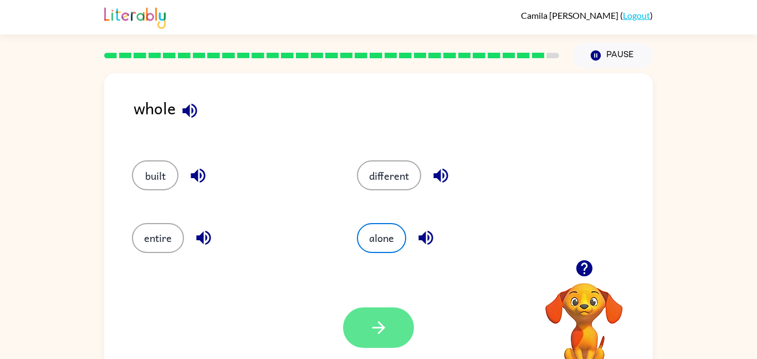
click at [389, 331] on button "button" at bounding box center [378, 327] width 71 height 40
